Goal: Information Seeking & Learning: Learn about a topic

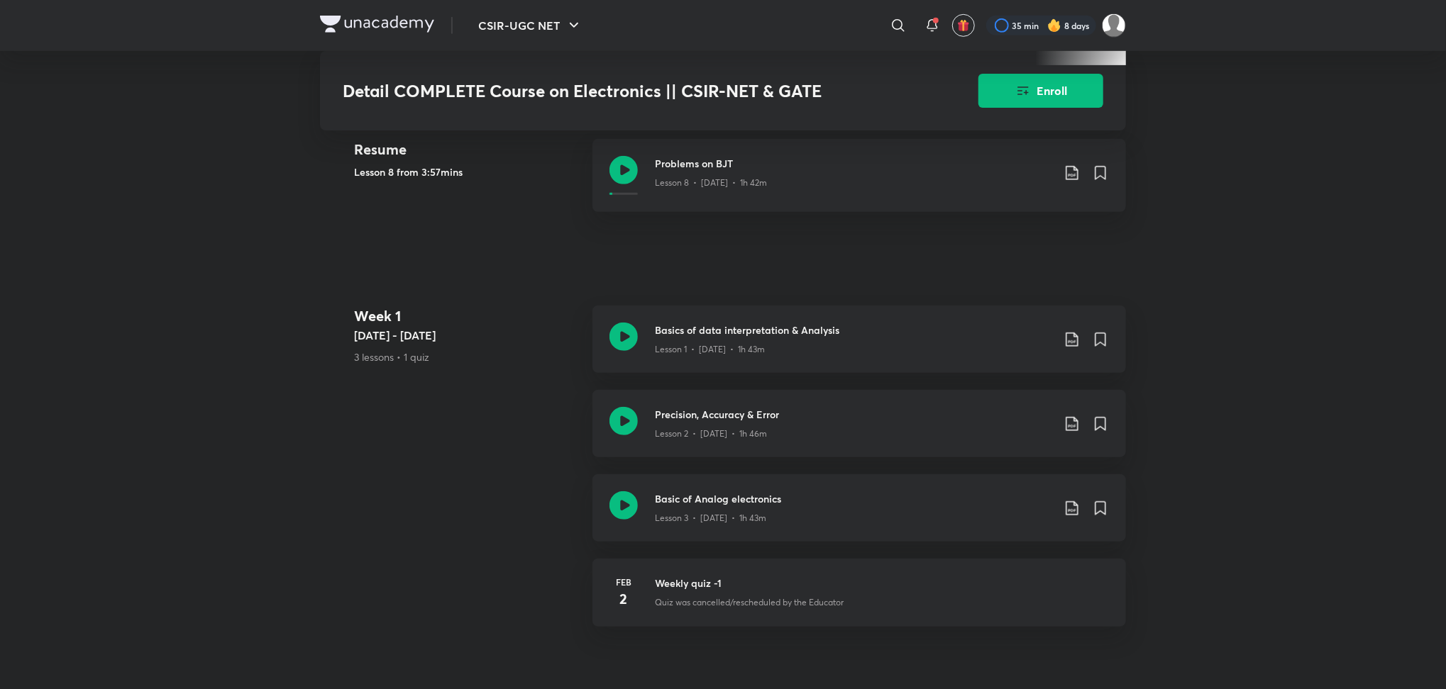
scroll to position [626, 0]
click at [623, 423] on icon at bounding box center [623, 420] width 28 height 28
